Goal: Communication & Community: Answer question/provide support

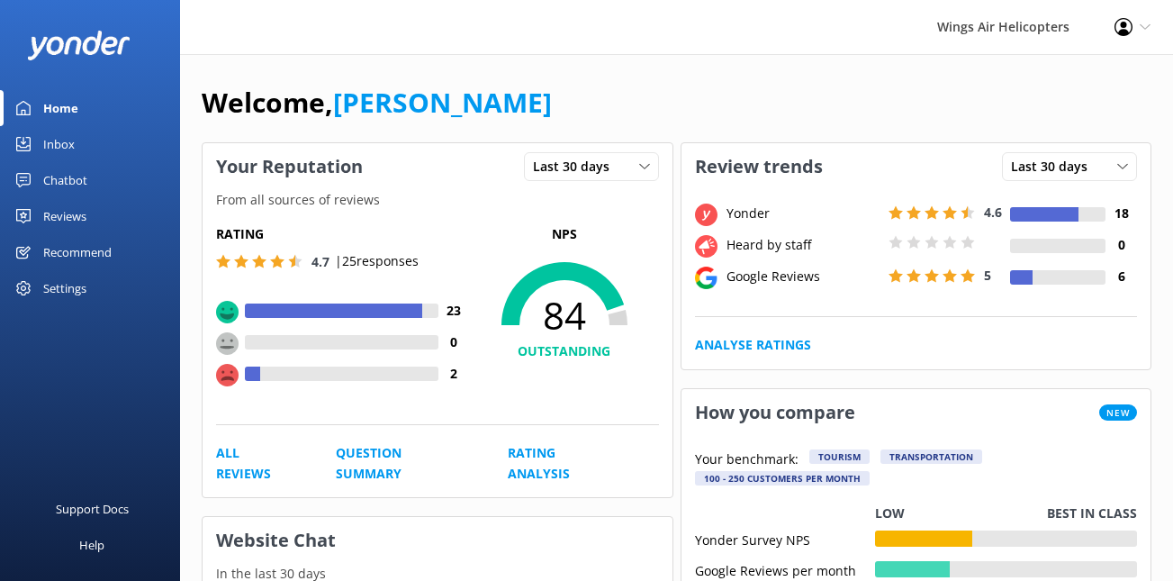
click at [76, 220] on div "Reviews" at bounding box center [64, 216] width 43 height 36
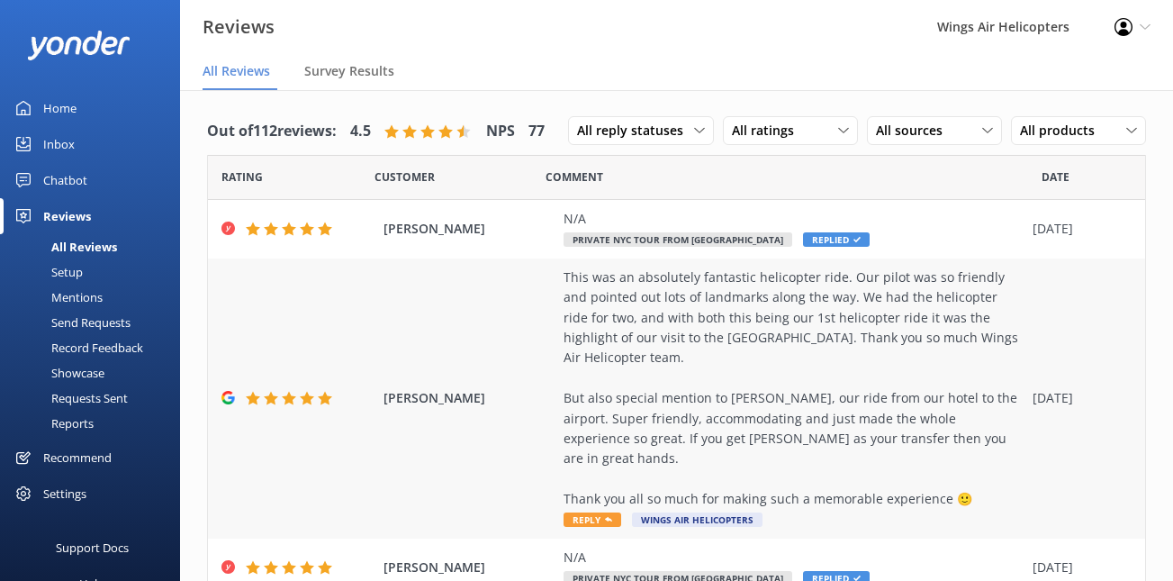
click at [695, 311] on div "This was an absolutely fantastic helicopter ride. Our pilot was so friendly and…" at bounding box center [794, 388] width 460 height 242
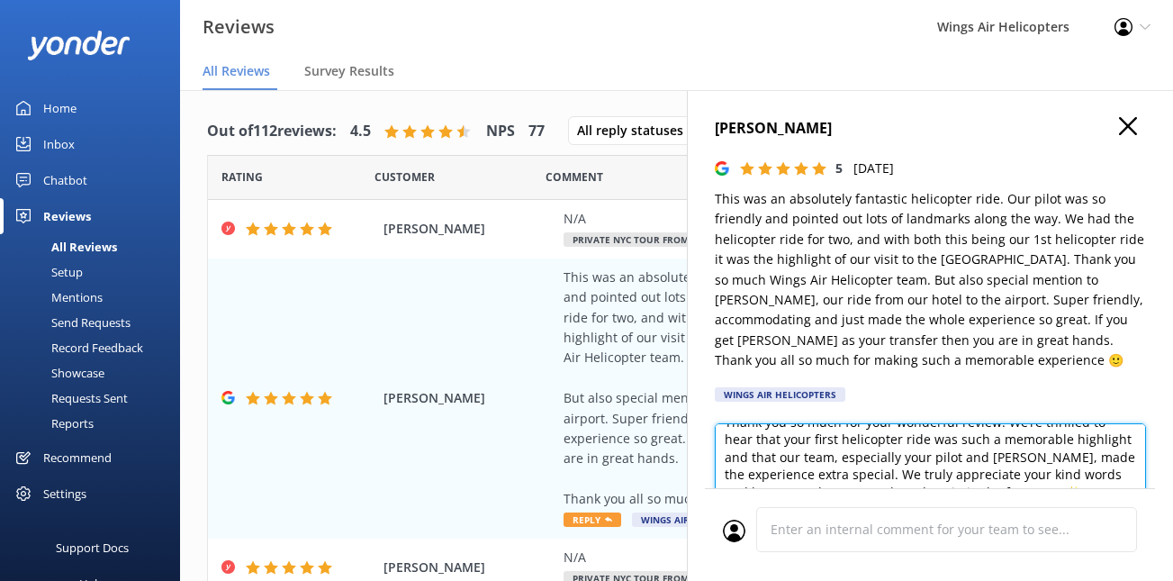
scroll to position [20, 0]
drag, startPoint x: 805, startPoint y: 462, endPoint x: 996, endPoint y: 461, distance: 190.9
click at [996, 461] on textarea "Thank you so much for your wonderful review! We’re thrilled to hear that your f…" at bounding box center [930, 463] width 431 height 81
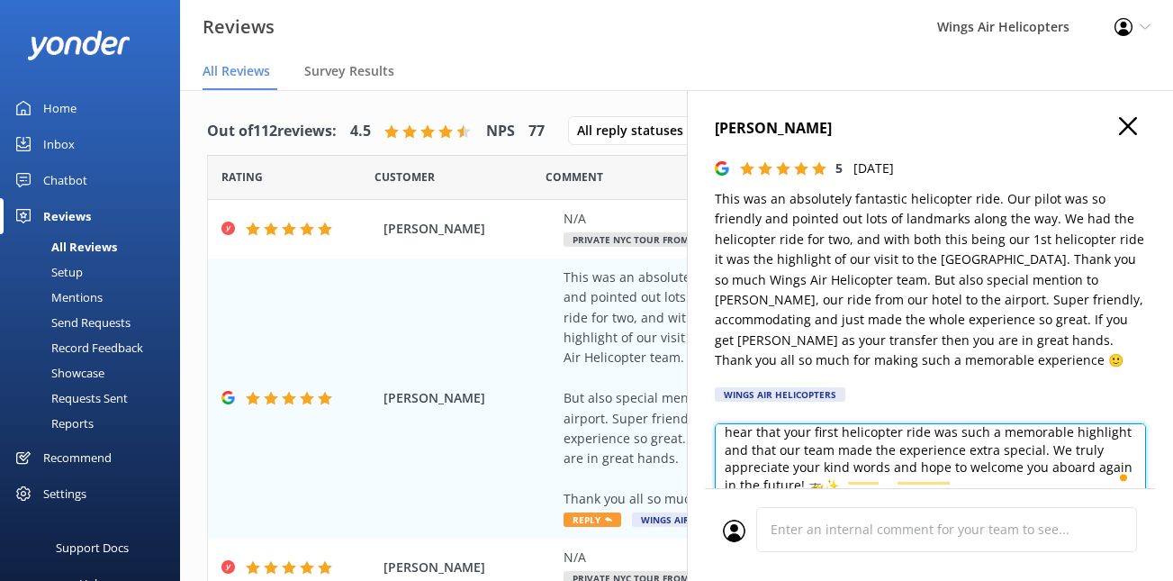
scroll to position [27, 0]
drag, startPoint x: 1020, startPoint y: 453, endPoint x: 1095, endPoint y: 467, distance: 76.1
click at [1095, 467] on textarea "Thank you so much for your wonderful review! We’re thrilled to hear that your f…" at bounding box center [930, 463] width 431 height 81
click at [1077, 458] on textarea "Thank you so much for your wonderful review! We’re thrilled to hear that your f…" at bounding box center [930, 463] width 431 height 81
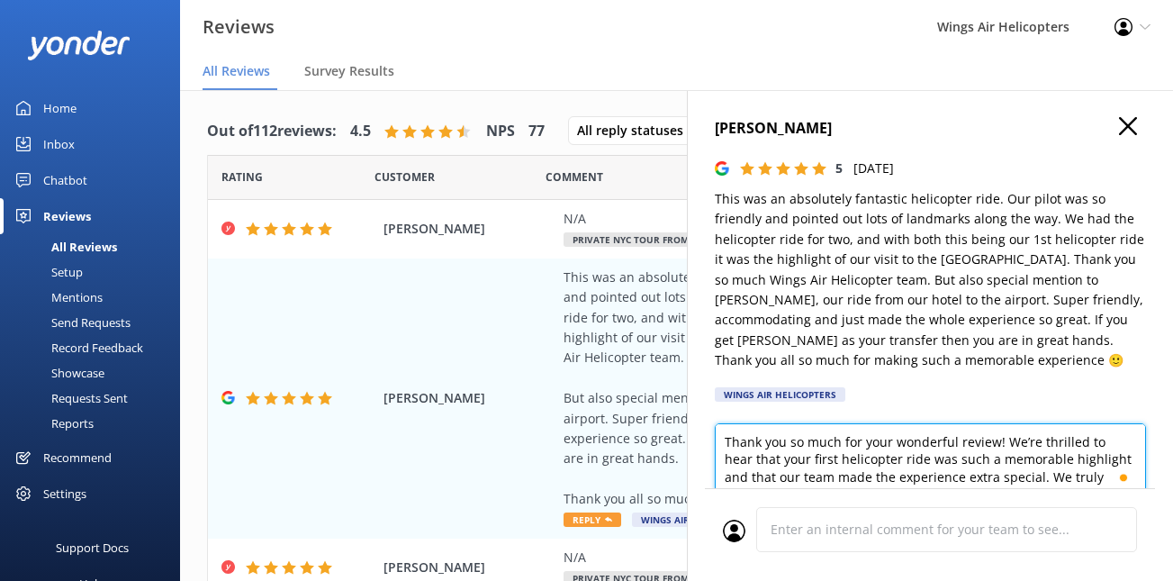
scroll to position [20, 0]
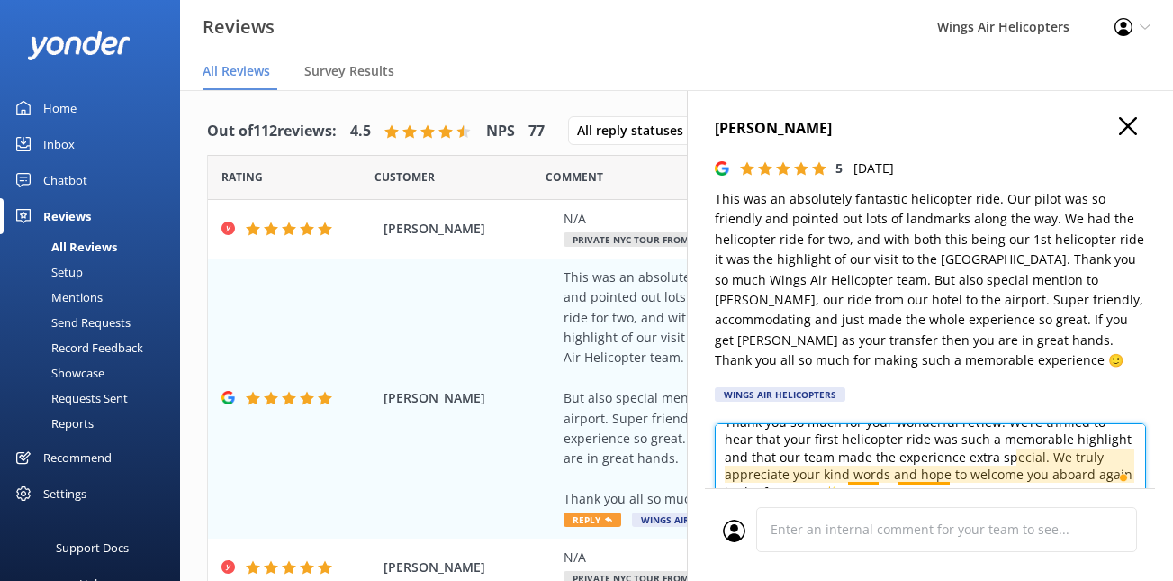
drag, startPoint x: 1037, startPoint y: 460, endPoint x: 850, endPoint y: 475, distance: 187.9
click at [850, 475] on textarea "Thank you so much for your wonderful review! We’re thrilled to hear that your f…" at bounding box center [930, 463] width 431 height 81
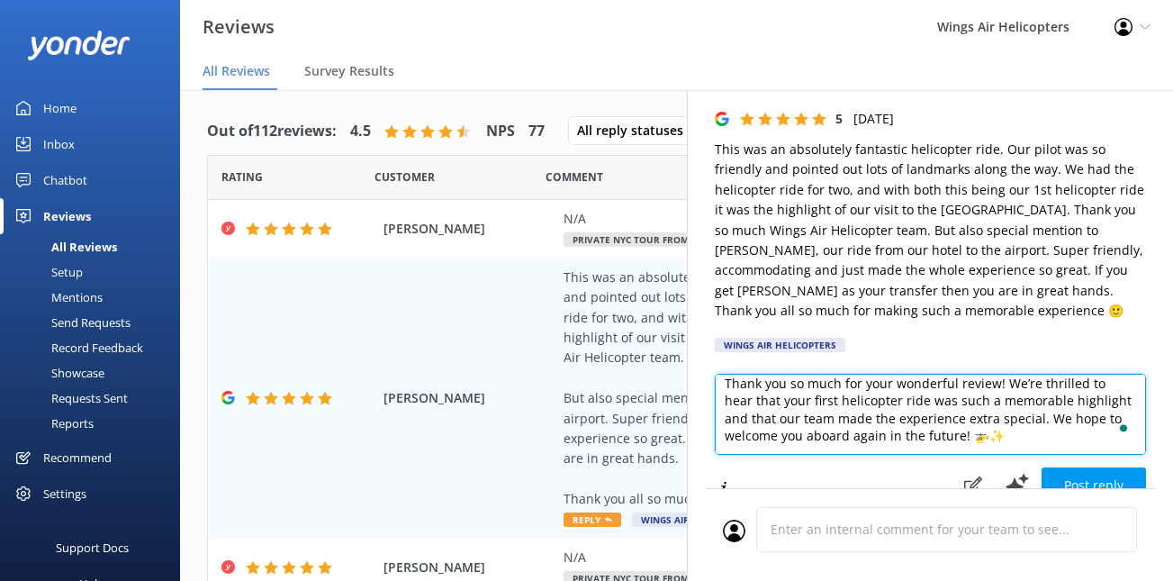
scroll to position [65, 0]
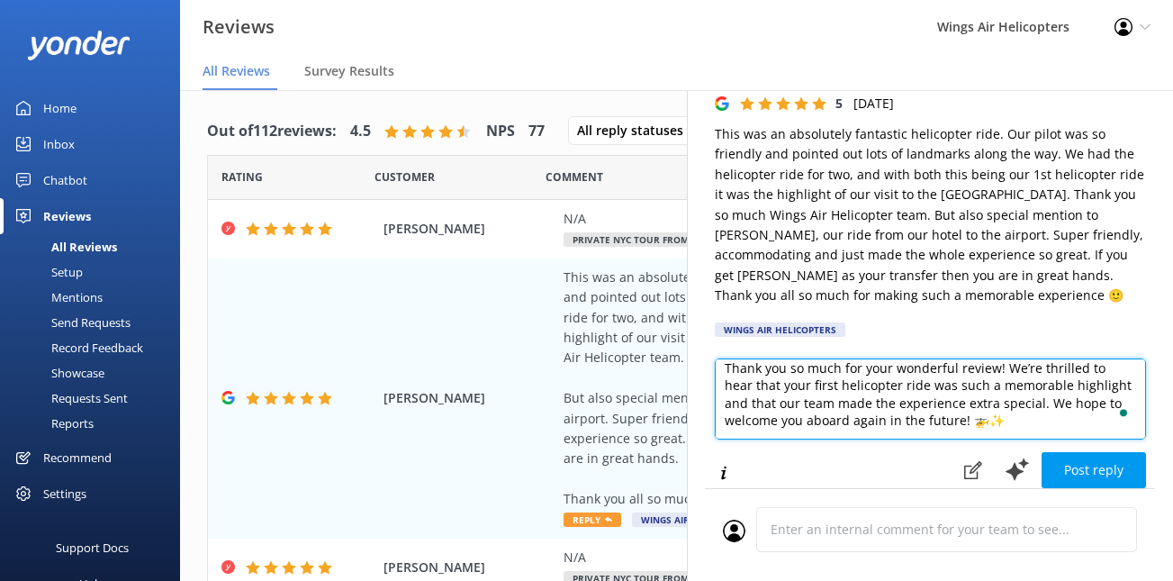
click at [1057, 390] on textarea "Thank you so much for your wonderful review! We’re thrilled to hear that your f…" at bounding box center [930, 398] width 431 height 81
type textarea "Thank you so much for your wonderful review! We’re thrilled to hear that your f…"
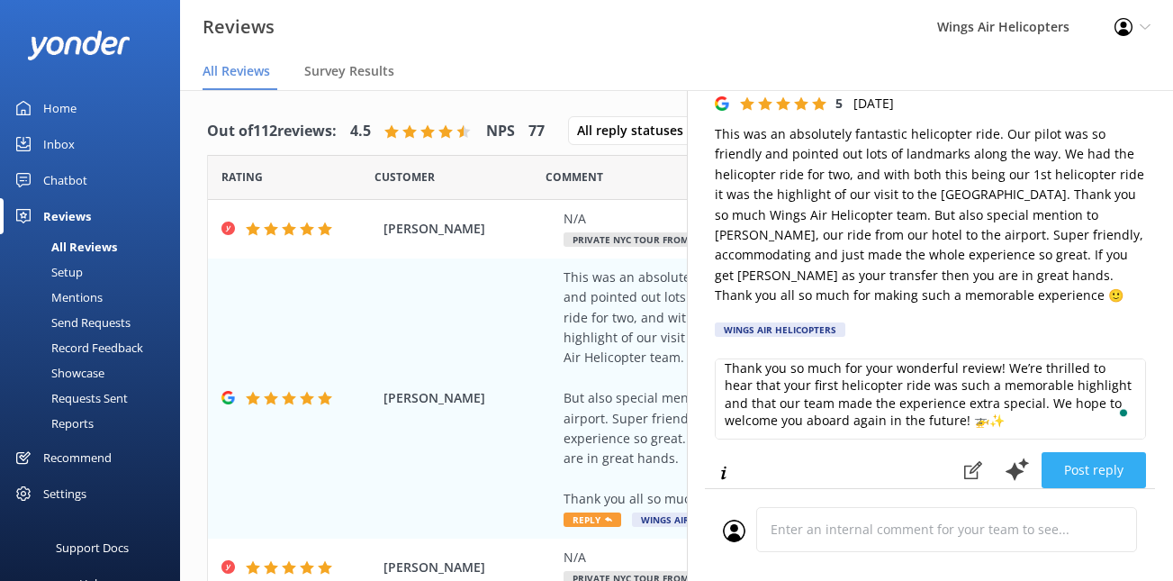
click at [1077, 474] on button "Post reply" at bounding box center [1094, 470] width 104 height 36
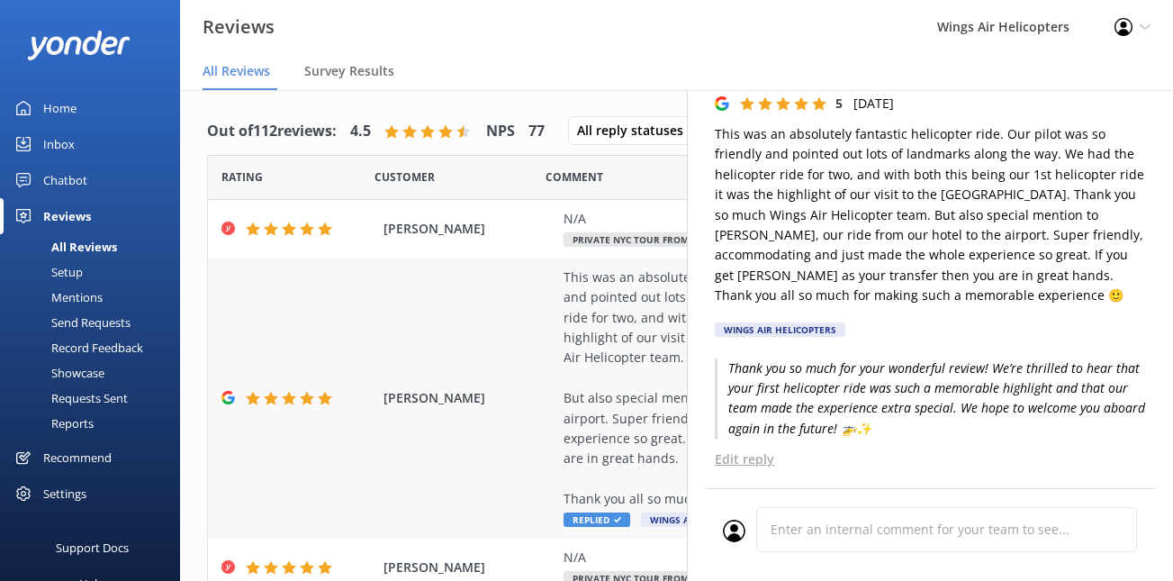
click at [657, 303] on div "This was an absolutely fantastic helicopter ride. Our pilot was so friendly and…" at bounding box center [794, 388] width 460 height 242
click at [627, 230] on div "N/A Private NYC Tour from [GEOGRAPHIC_DATA] Replied" at bounding box center [794, 229] width 460 height 41
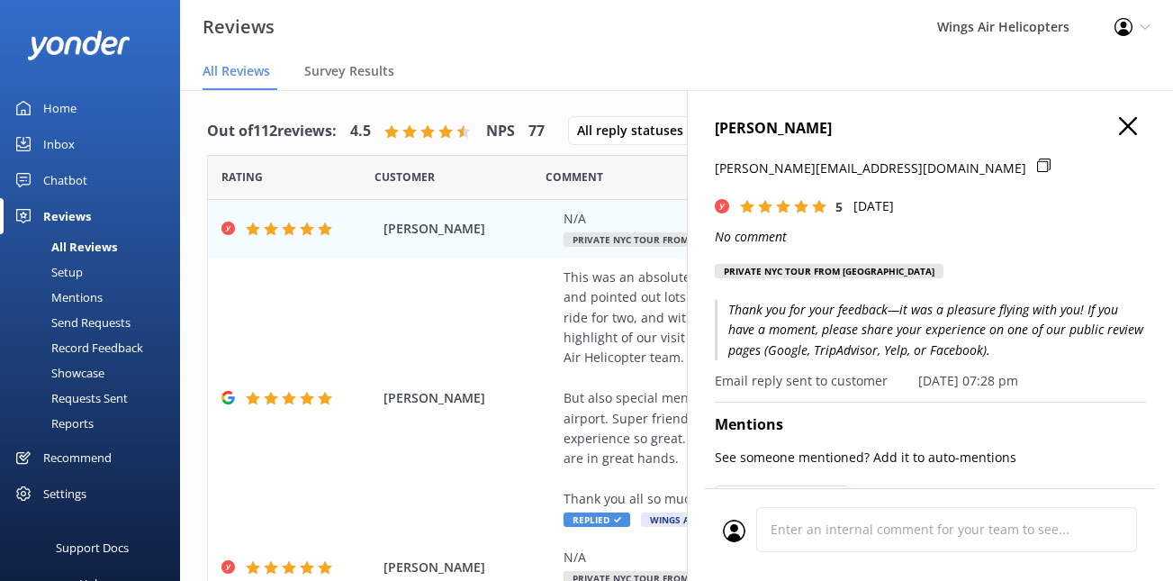
click at [1129, 130] on icon "button" at bounding box center [1128, 126] width 18 height 18
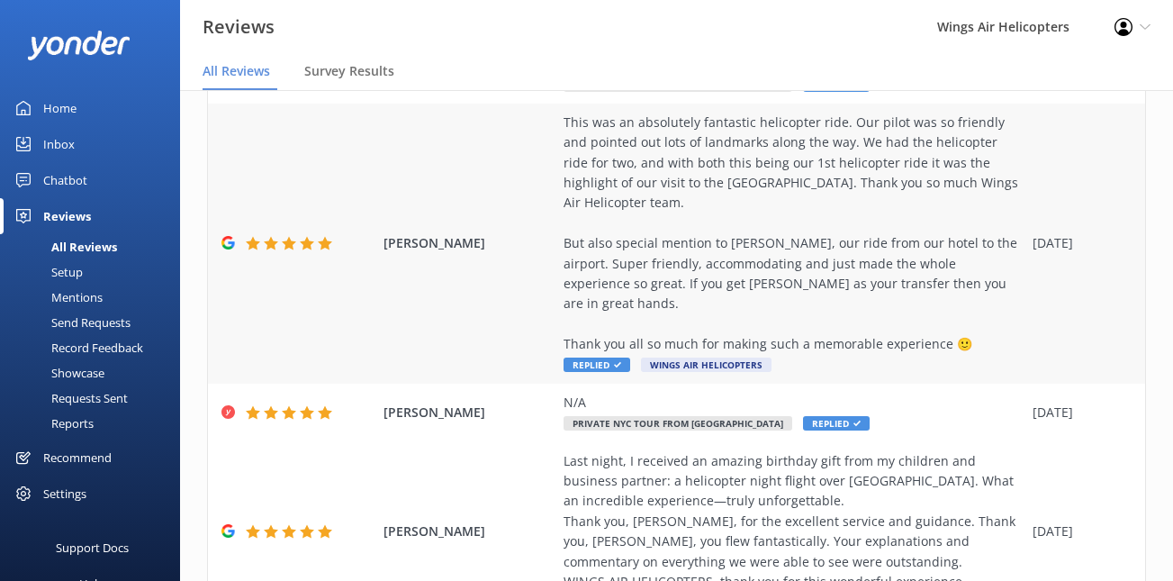
scroll to position [170, 0]
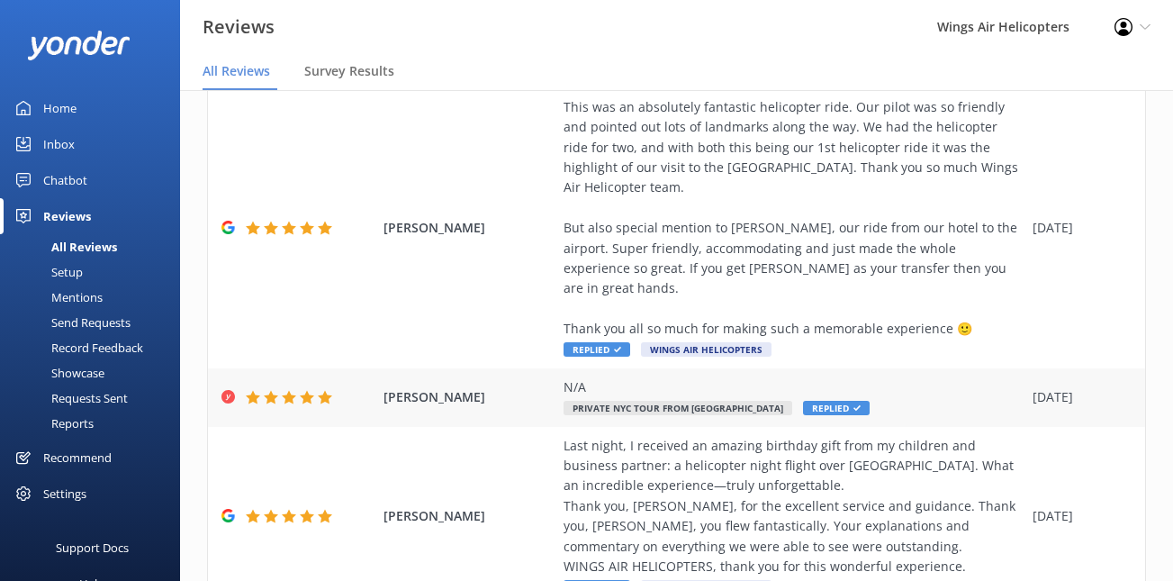
click at [865, 377] on div "N/A" at bounding box center [794, 387] width 460 height 20
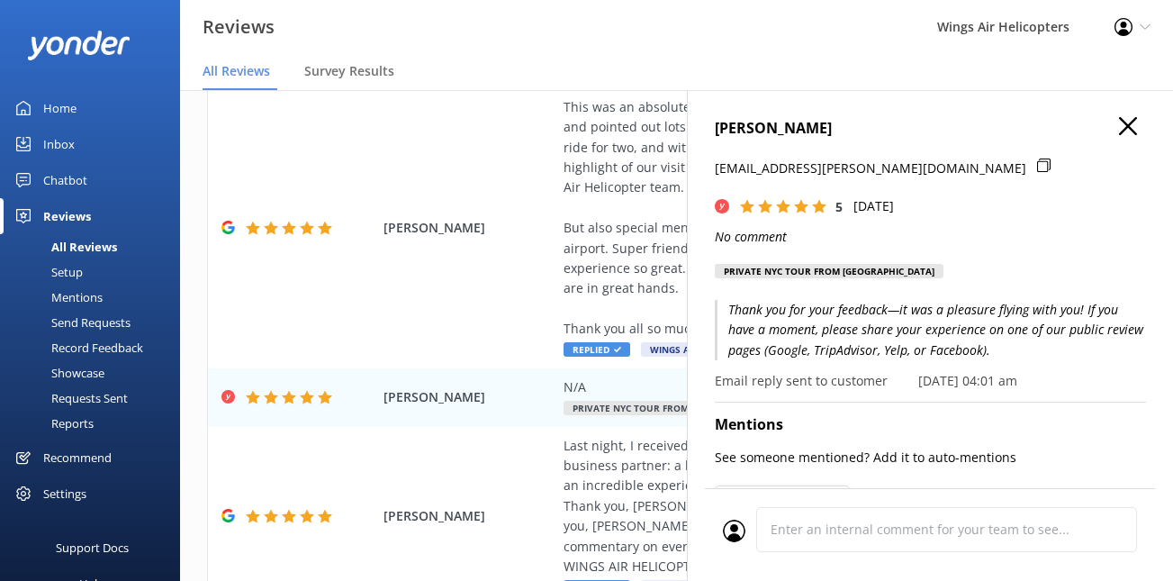
click at [1133, 126] on icon "button" at bounding box center [1128, 126] width 18 height 18
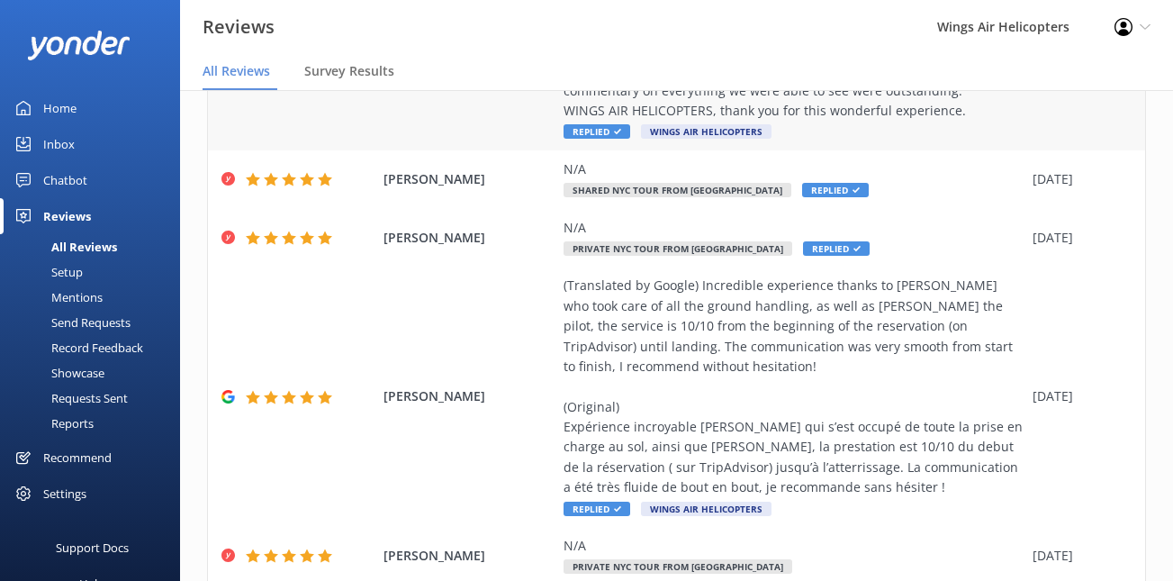
scroll to position [670, 0]
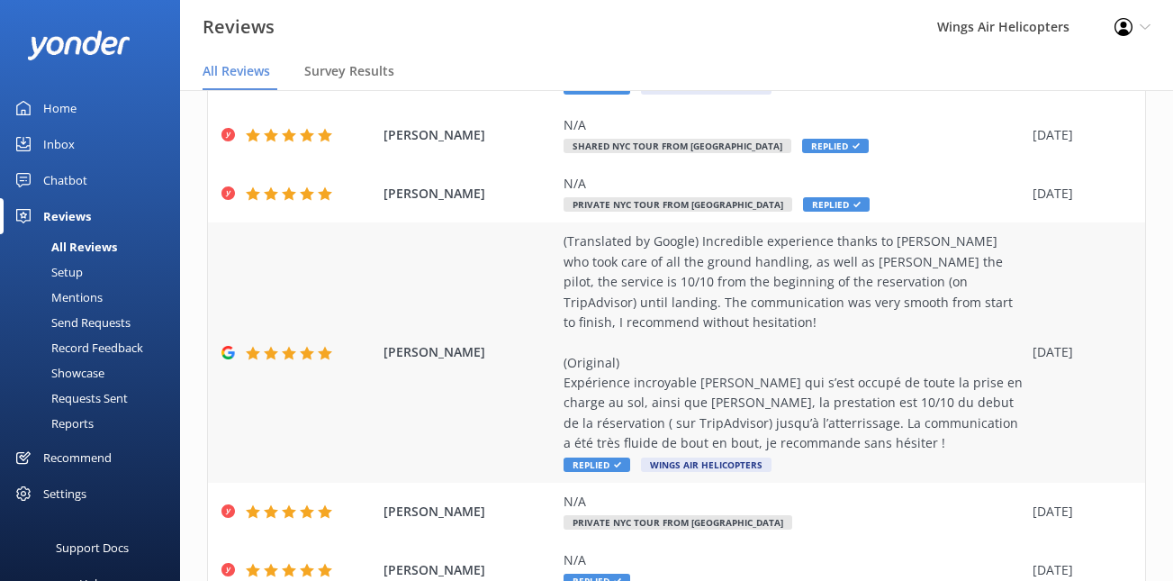
click at [832, 421] on div "(Translated by Google) Incredible experience thanks to [PERSON_NAME] who took c…" at bounding box center [794, 352] width 460 height 242
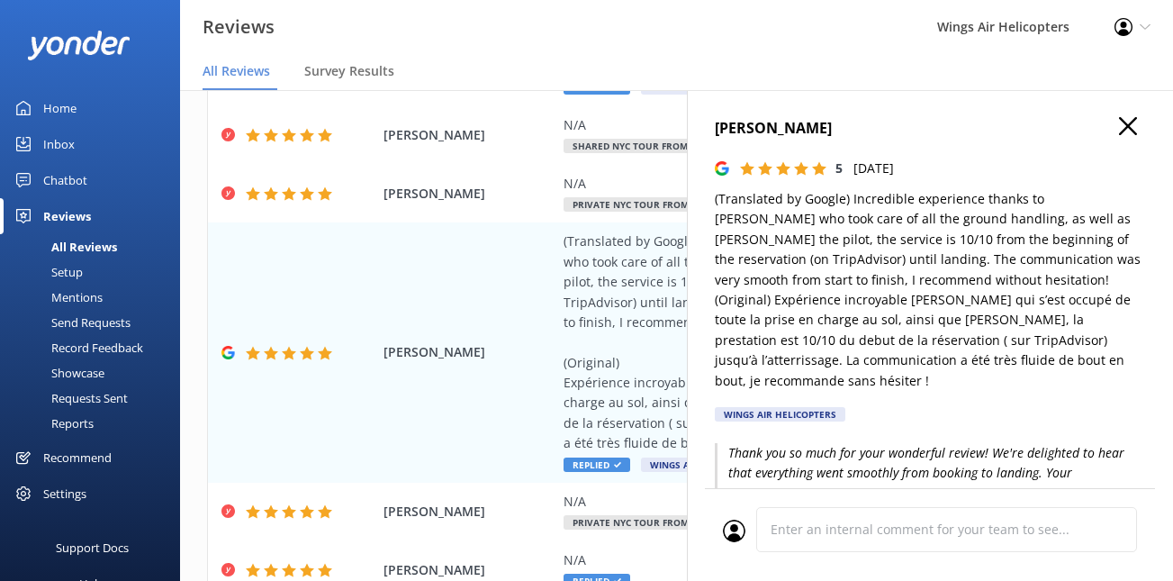
click at [1131, 117] on icon "button" at bounding box center [1128, 126] width 18 height 18
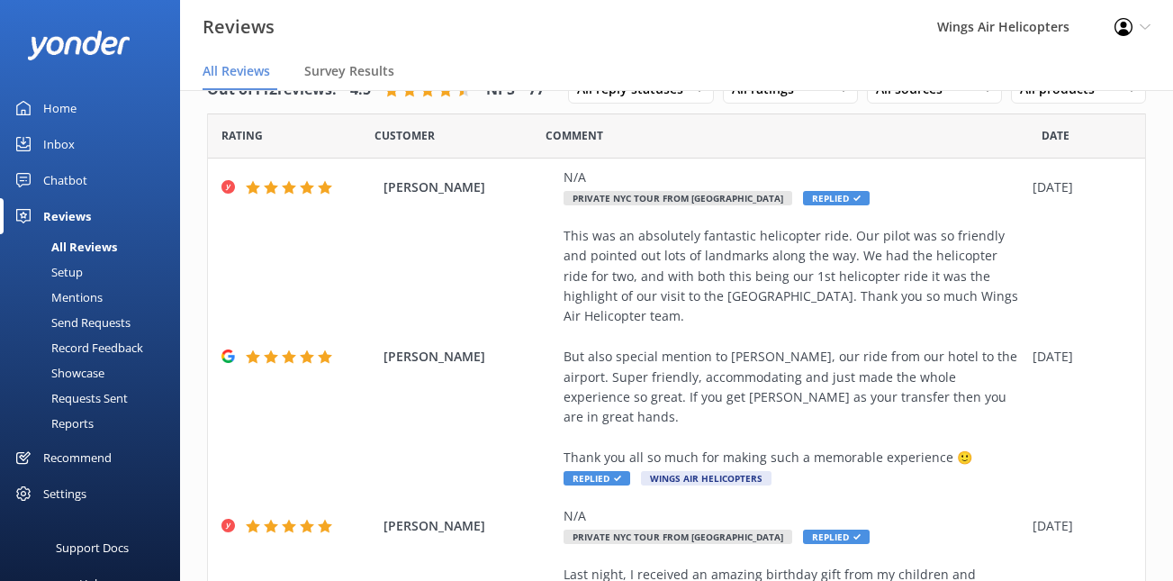
scroll to position [0, 0]
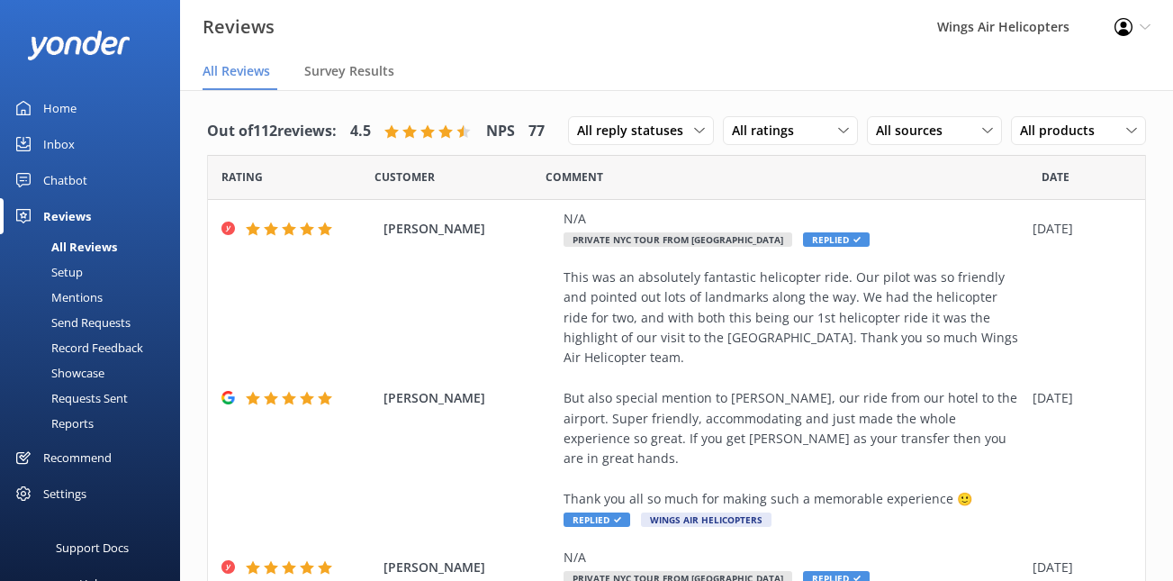
click at [76, 393] on div "Requests Sent" at bounding box center [69, 397] width 117 height 25
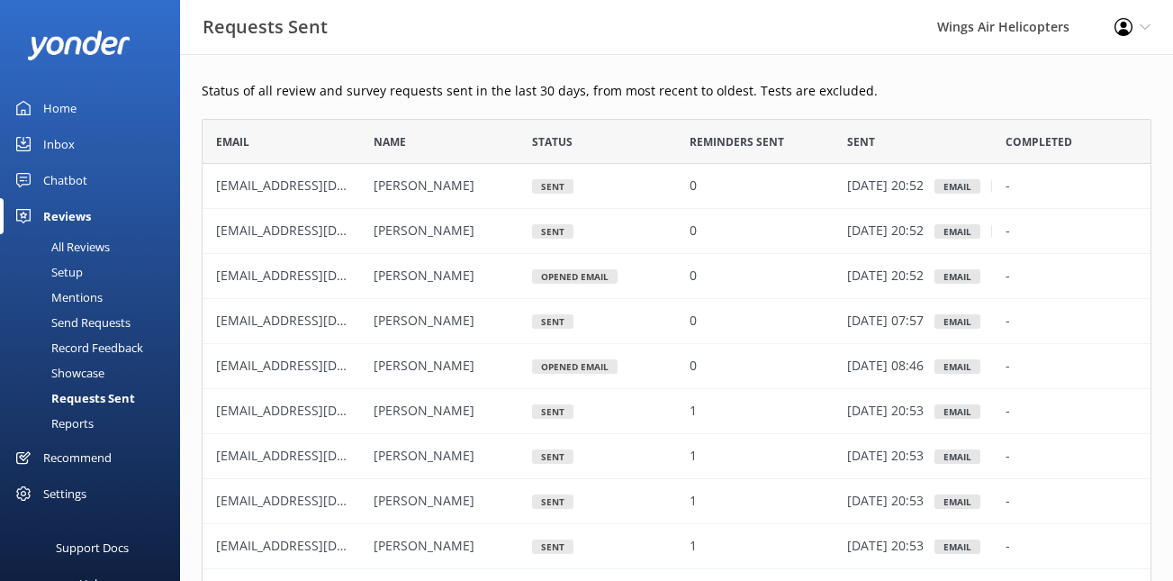
click at [80, 257] on div "All Reviews" at bounding box center [60, 246] width 99 height 25
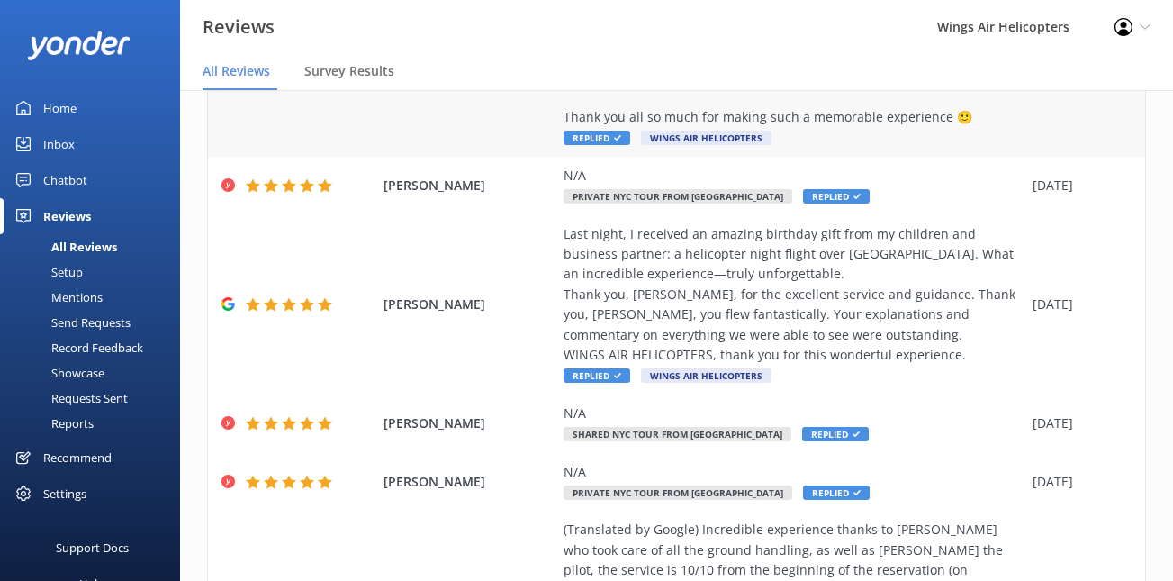
scroll to position [390, 0]
